Goal: Task Accomplishment & Management: Manage account settings

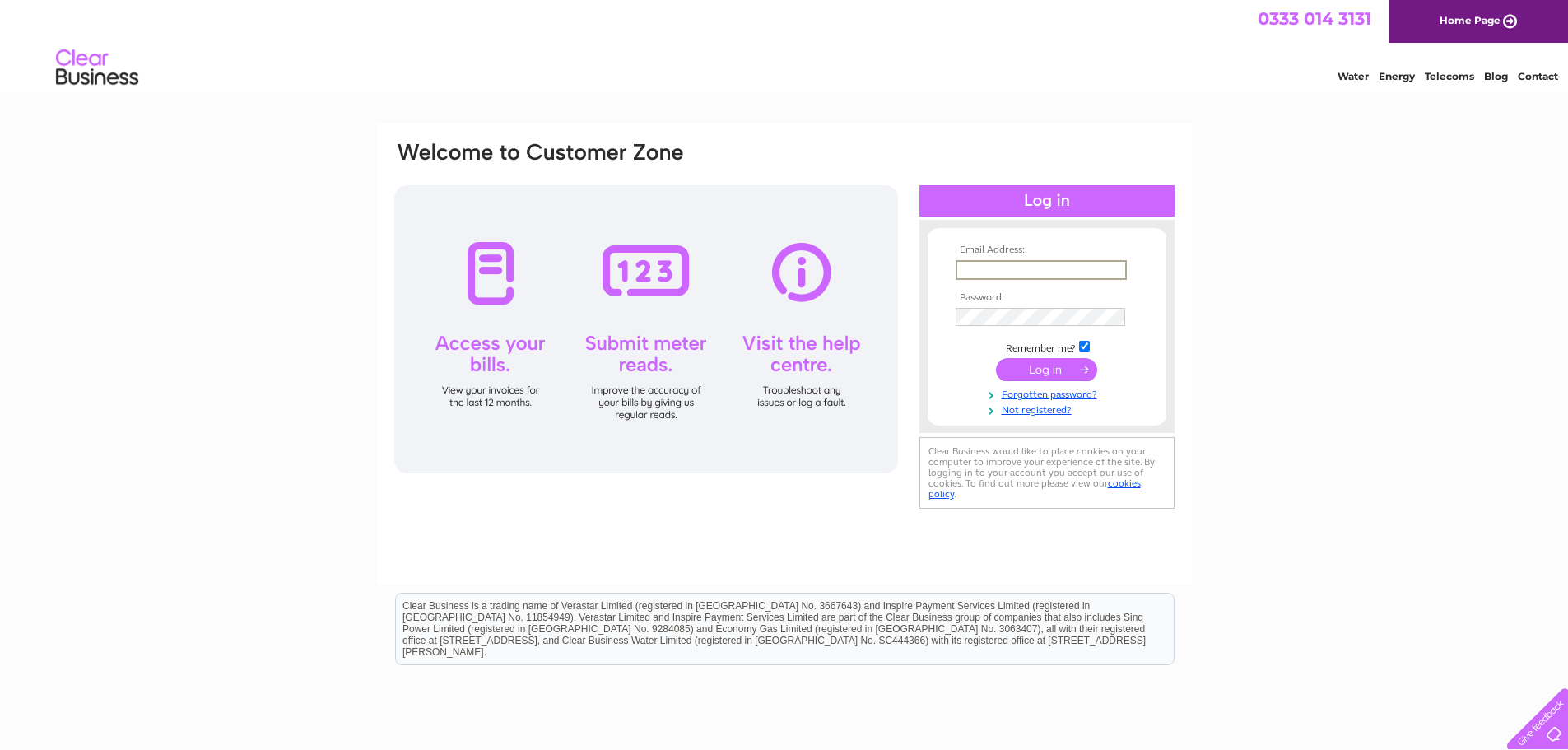
type input "office@doylefunerals.co.uk"
click at [997, 359] on input "submit" at bounding box center [1047, 370] width 101 height 23
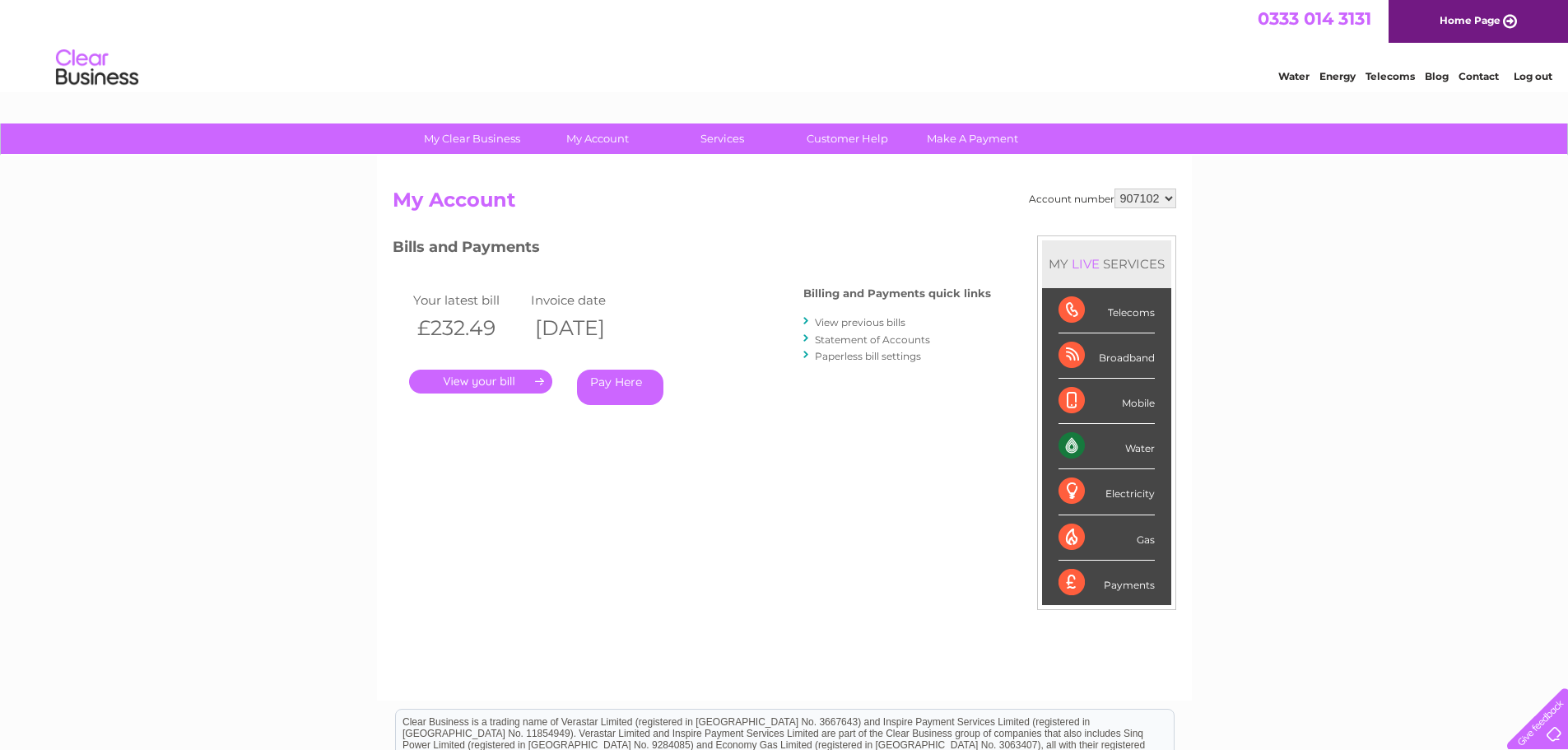
click at [486, 380] on link "." at bounding box center [481, 381] width 144 height 24
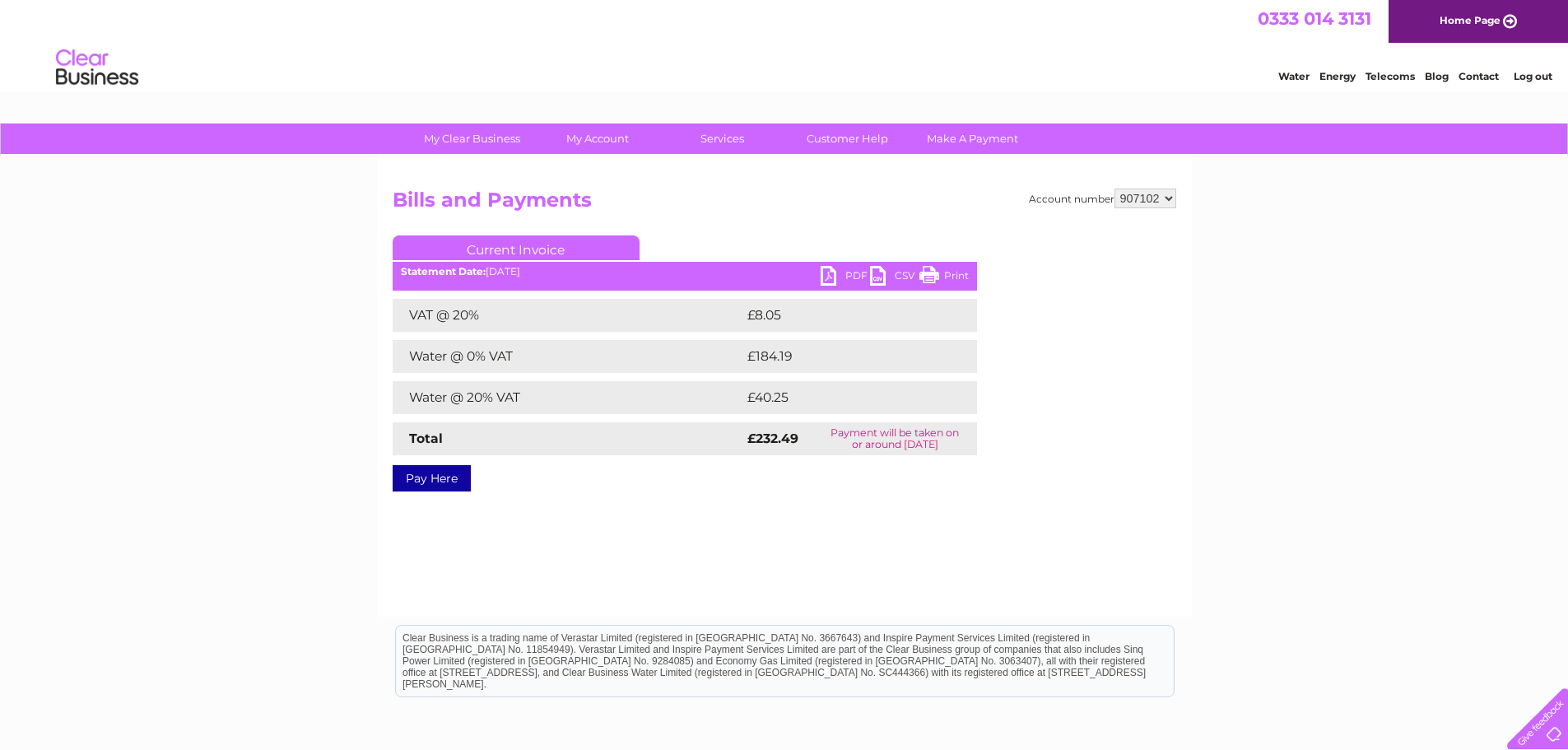
click at [849, 273] on link "PDF" at bounding box center [846, 278] width 49 height 24
